Goal: Information Seeking & Learning: Learn about a topic

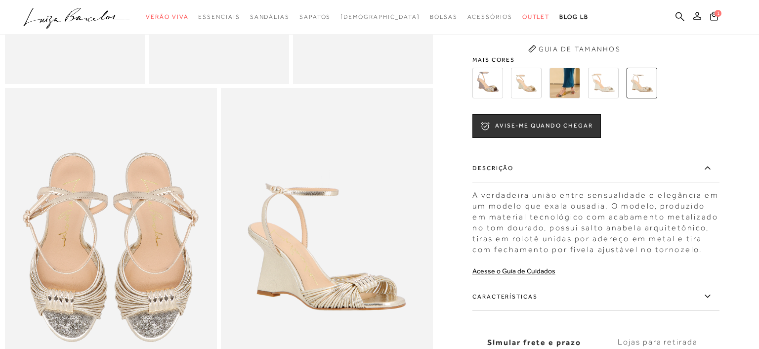
scroll to position [522, 0]
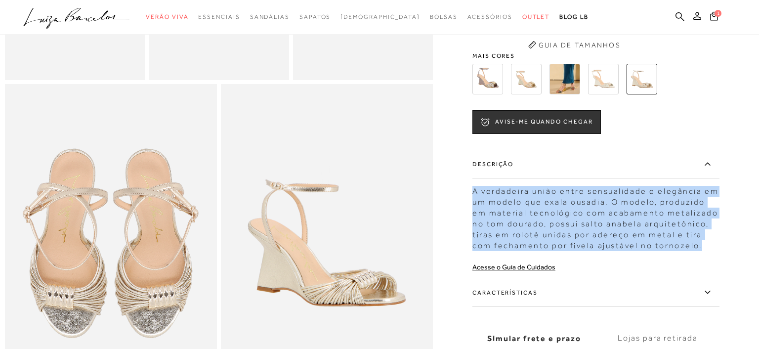
drag, startPoint x: 707, startPoint y: 252, endPoint x: 464, endPoint y: 193, distance: 250.7
copy div "A verdadeira união entre sensualidade e elegância em um modelo que exala ousadi…"
click at [701, 223] on div "A verdadeira união entre sensualidade e elegância em um modelo que exala ousadi…" at bounding box center [596, 216] width 247 height 70
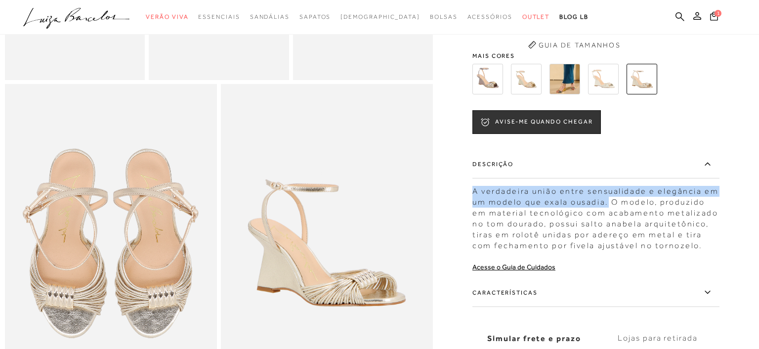
drag, startPoint x: 606, startPoint y: 204, endPoint x: 474, endPoint y: 189, distance: 133.3
click at [474, 189] on div "A verdadeira união entre sensualidade e elegância em um modelo que exala ousadi…" at bounding box center [596, 216] width 247 height 70
copy div "A verdadeira união entre sensualidade e elegância em um modelo que exala ousadi…"
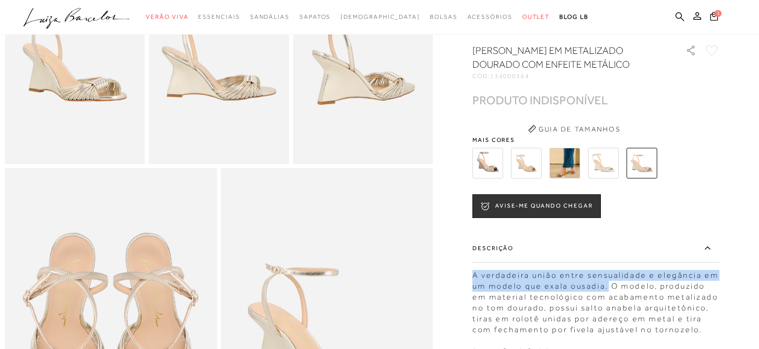
scroll to position [313, 0]
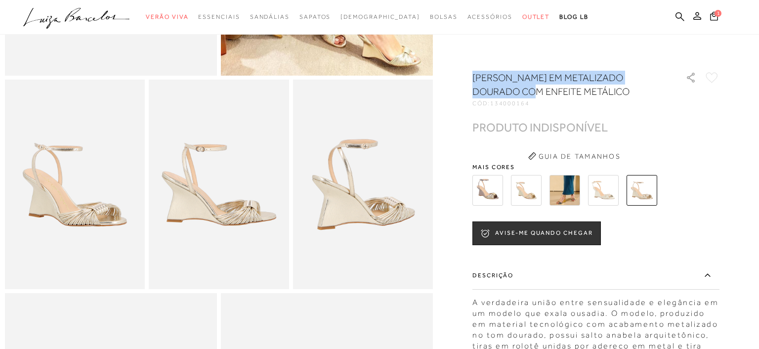
drag, startPoint x: 474, startPoint y: 75, endPoint x: 520, endPoint y: 92, distance: 49.3
click at [520, 92] on h1 "[PERSON_NAME] EM METALIZADO DOURADO COM ENFEITE METÁLICO" at bounding box center [565, 85] width 185 height 28
copy h1 "SANDÁLIA ANABELA EM METALIZADO DOURADO"
